Goal: Task Accomplishment & Management: Manage account settings

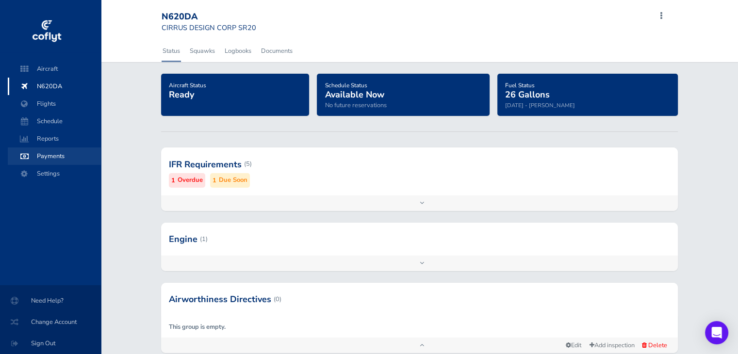
click at [56, 156] on span "Payments" at bounding box center [54, 155] width 74 height 17
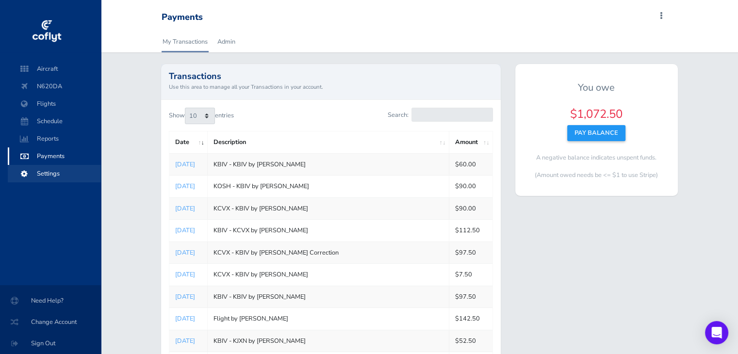
click at [48, 172] on span "Settings" at bounding box center [54, 173] width 74 height 17
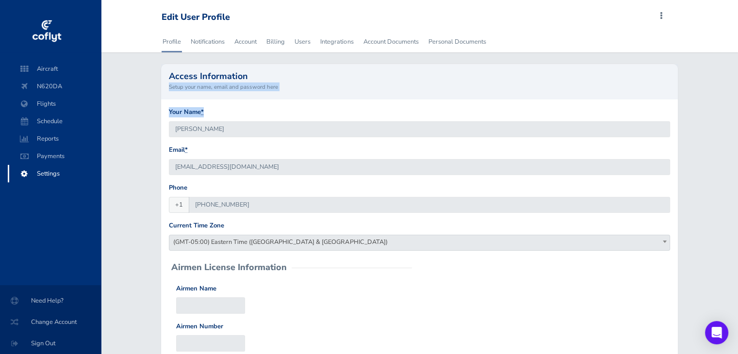
drag, startPoint x: 737, startPoint y: 123, endPoint x: 373, endPoint y: 79, distance: 367.0
click at [373, 79] on div "Profile Notifications Account Billing Users Integrations Account Documents Pers…" at bounding box center [419, 288] width 637 height 515
click at [278, 39] on link "Billing" at bounding box center [275, 41] width 20 height 21
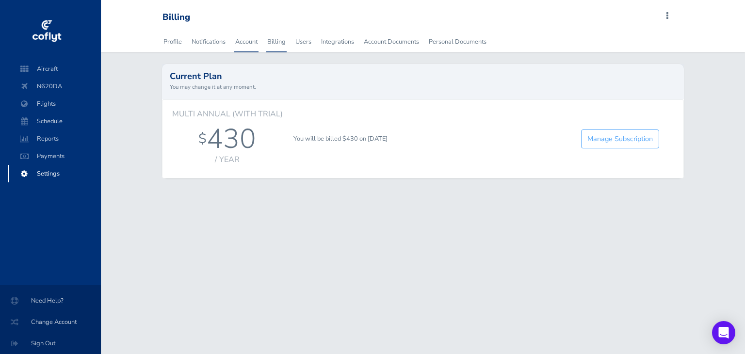
click at [250, 41] on link "Account" at bounding box center [246, 41] width 24 height 21
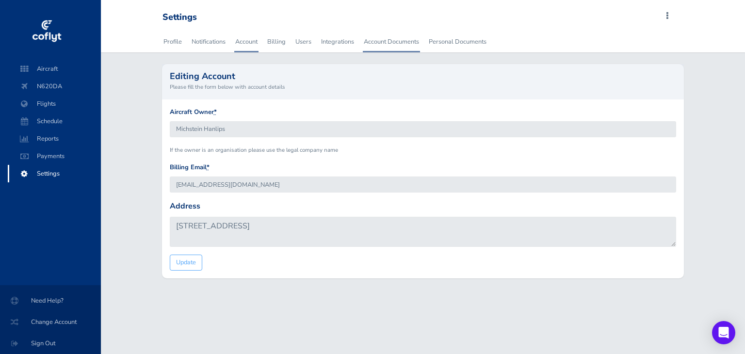
click at [399, 40] on link "Account Documents" at bounding box center [391, 41] width 57 height 21
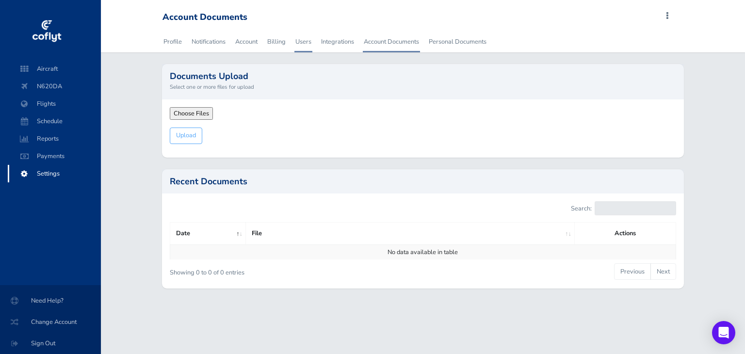
click at [301, 39] on link "Users" at bounding box center [303, 41] width 18 height 21
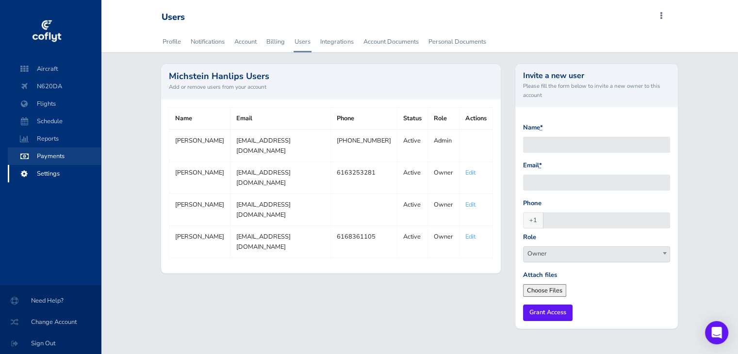
click at [47, 156] on span "Payments" at bounding box center [54, 155] width 74 height 17
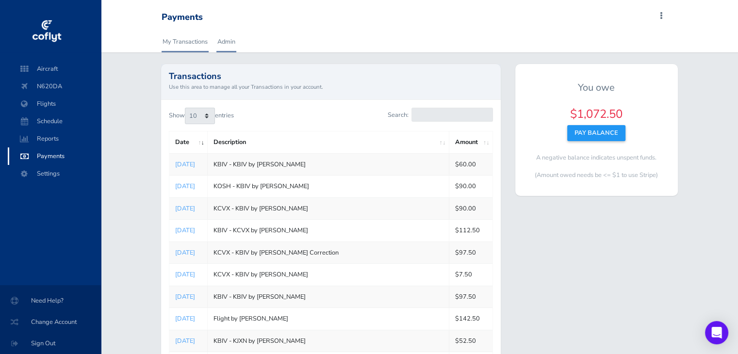
click at [229, 39] on link "Admin" at bounding box center [226, 41] width 20 height 21
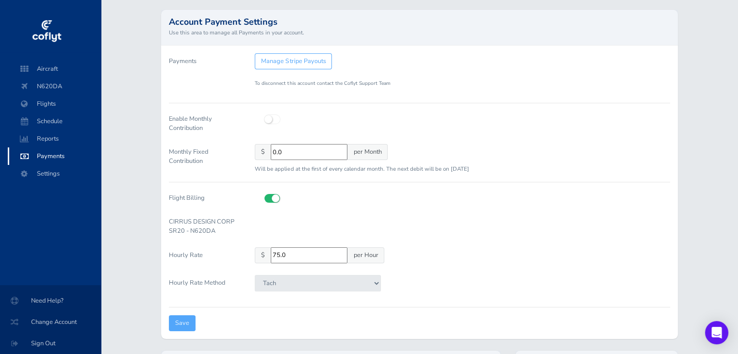
scroll to position [50, 0]
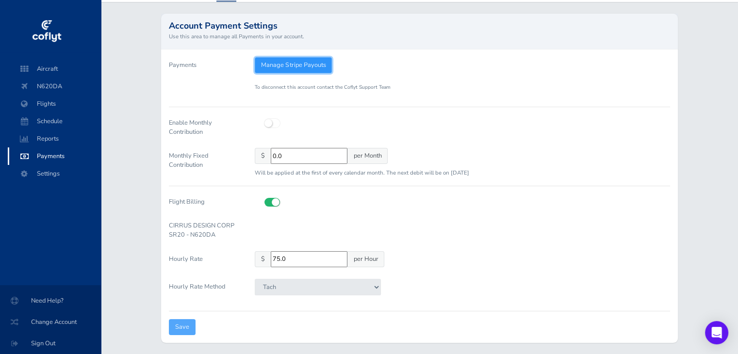
click at [303, 64] on link "Manage Stripe Payouts" at bounding box center [293, 65] width 77 height 16
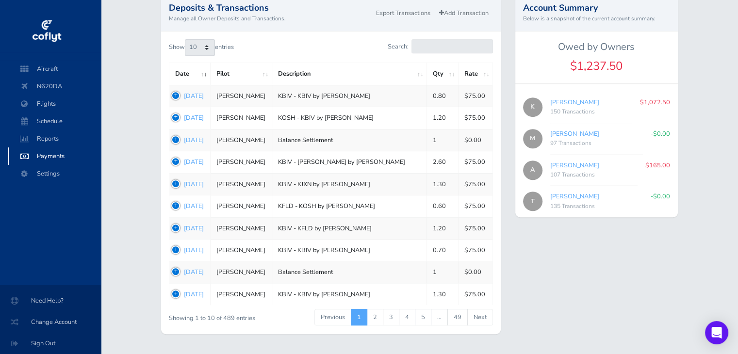
scroll to position [433, 0]
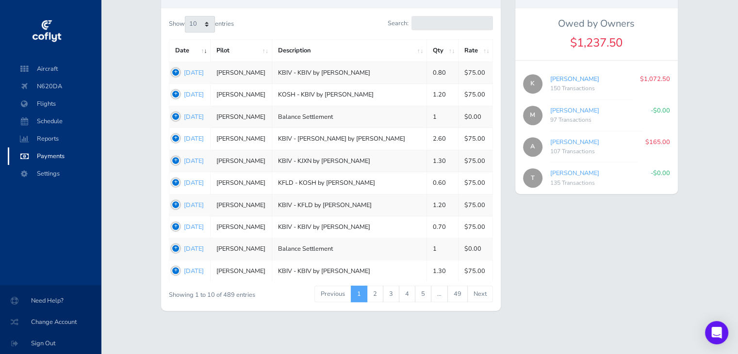
click at [569, 76] on link "[PERSON_NAME]" at bounding box center [574, 79] width 49 height 9
type input "384c13a89a"
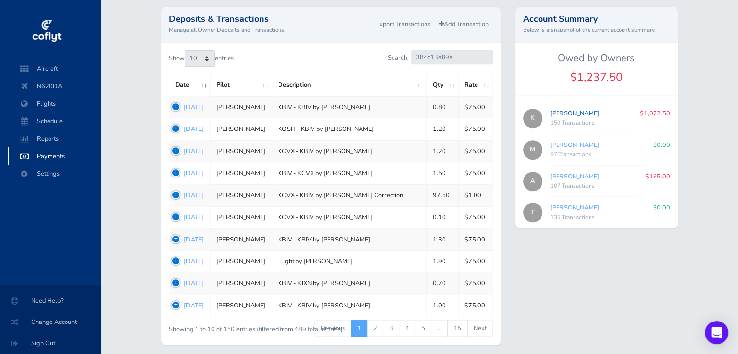
scroll to position [397, 0]
click at [570, 113] on link "[PERSON_NAME]" at bounding box center [574, 114] width 49 height 9
